Goal: Information Seeking & Learning: Learn about a topic

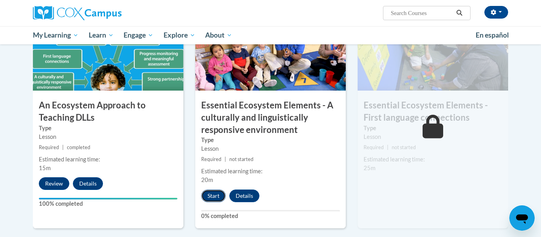
click at [207, 195] on button "Start" at bounding box center [213, 196] width 25 height 13
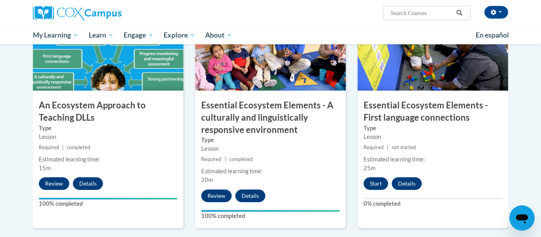
scroll to position [444, 0]
